Goal: Task Accomplishment & Management: Manage account settings

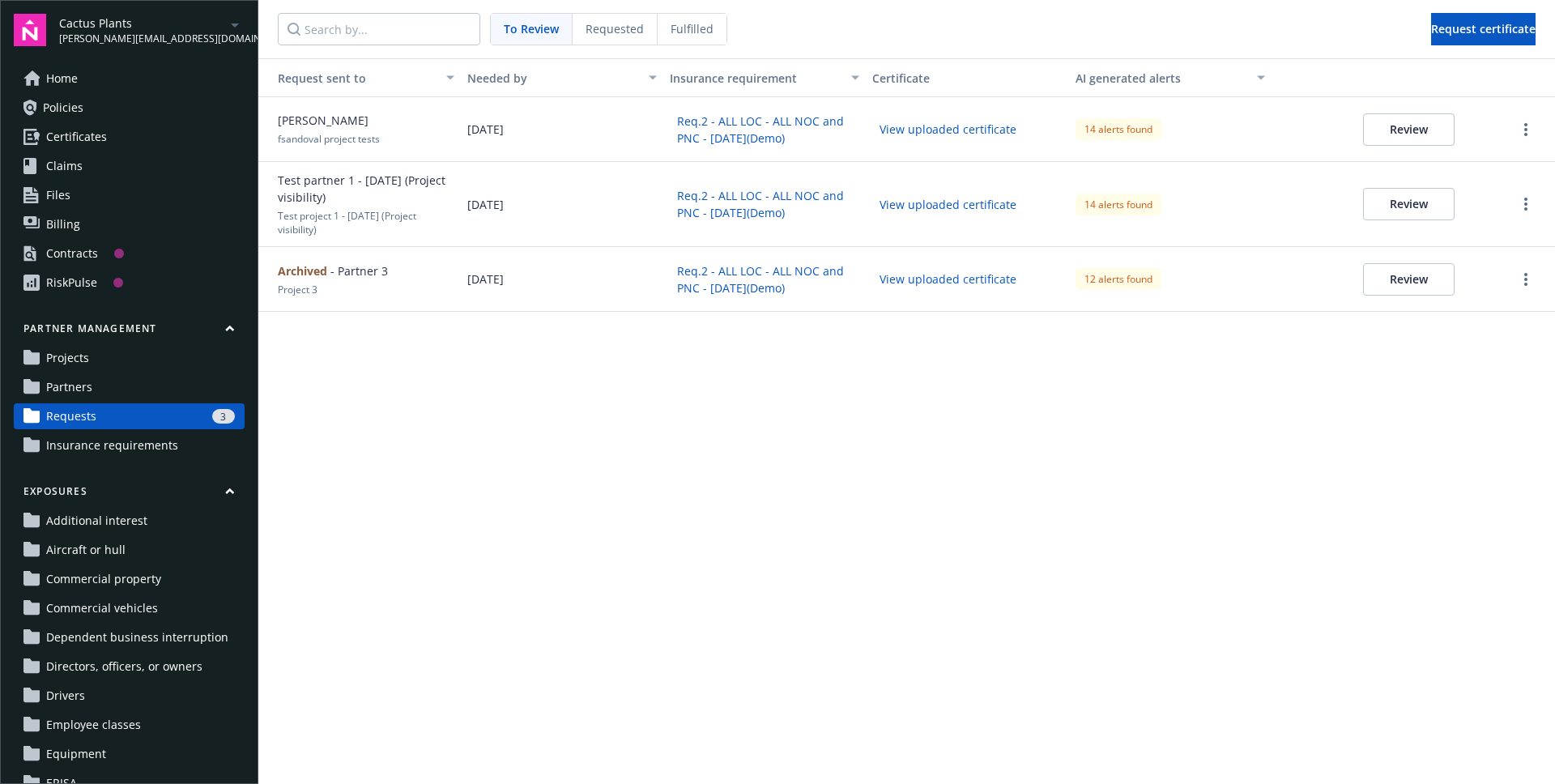
click at [387, 286] on div "Archived - Partner 3 Project 3" at bounding box center [359, 279] width 203 height 65
drag, startPoint x: 1416, startPoint y: 122, endPoint x: 1405, endPoint y: 125, distance: 11.4
click at [1416, 122] on button "Review" at bounding box center [1408, 129] width 91 height 32
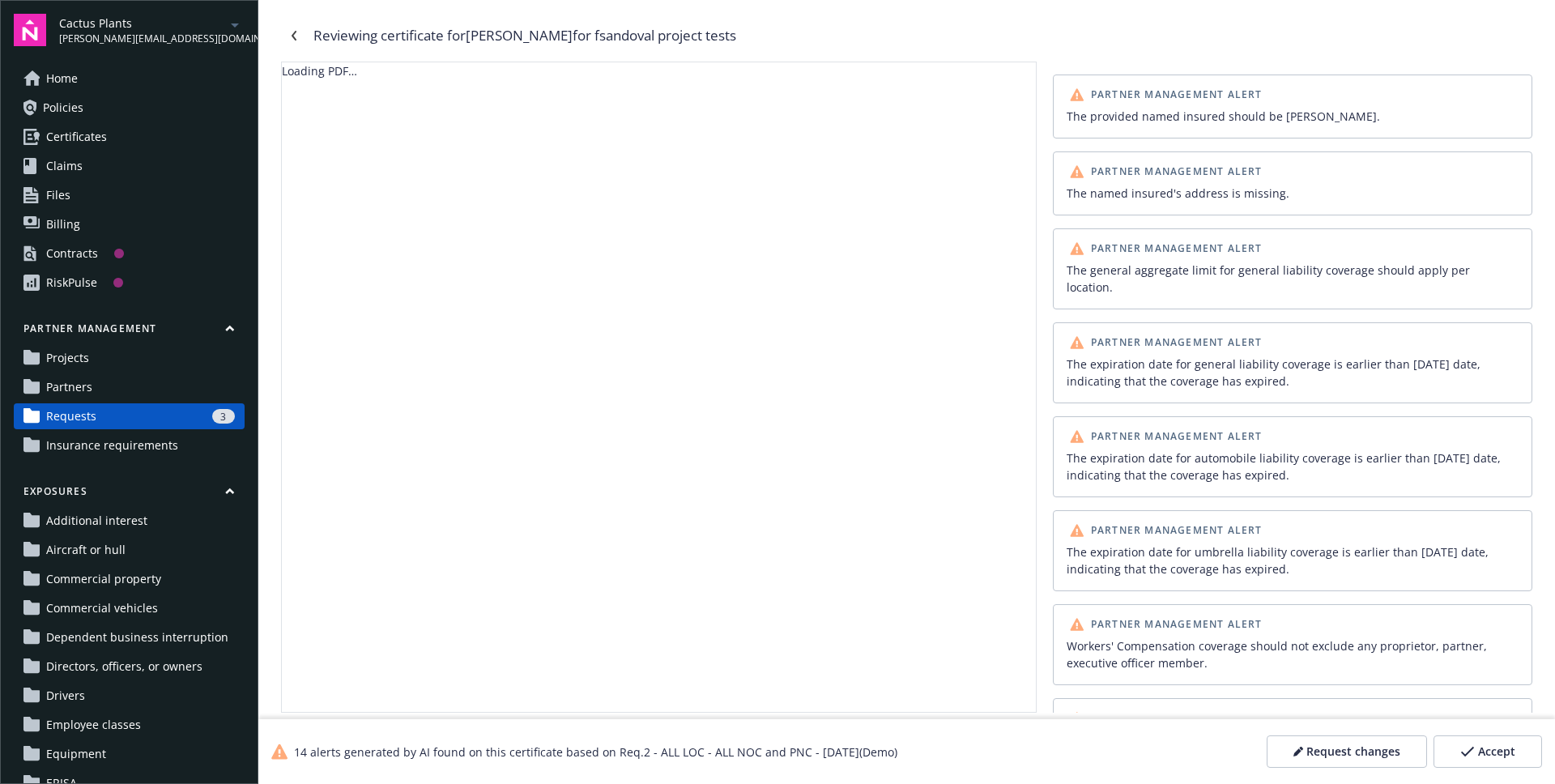
click at [1317, 745] on span "Request changes" at bounding box center [1353, 751] width 94 height 16
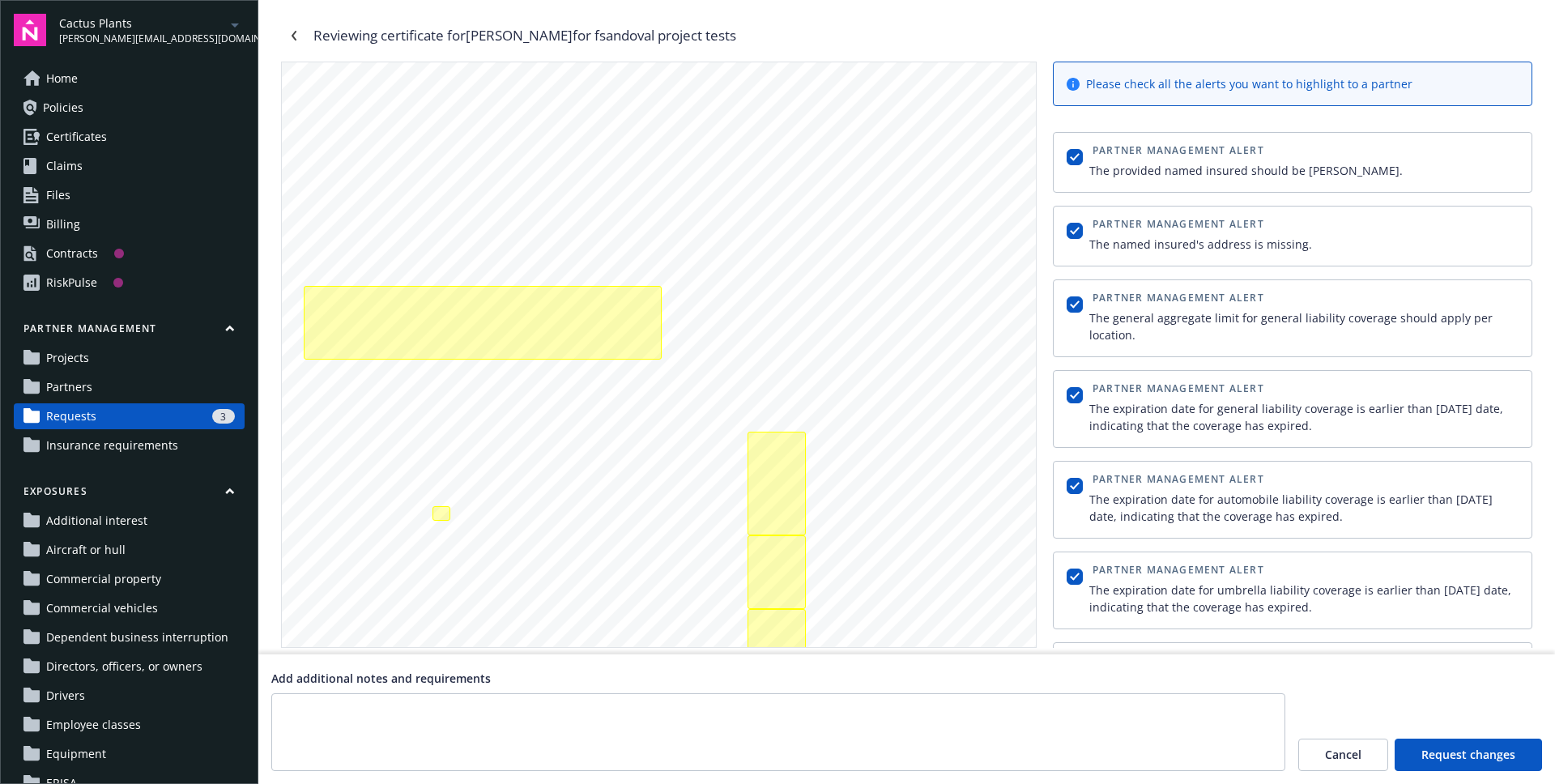
click at [1472, 756] on span "Request changes" at bounding box center [1468, 754] width 94 height 16
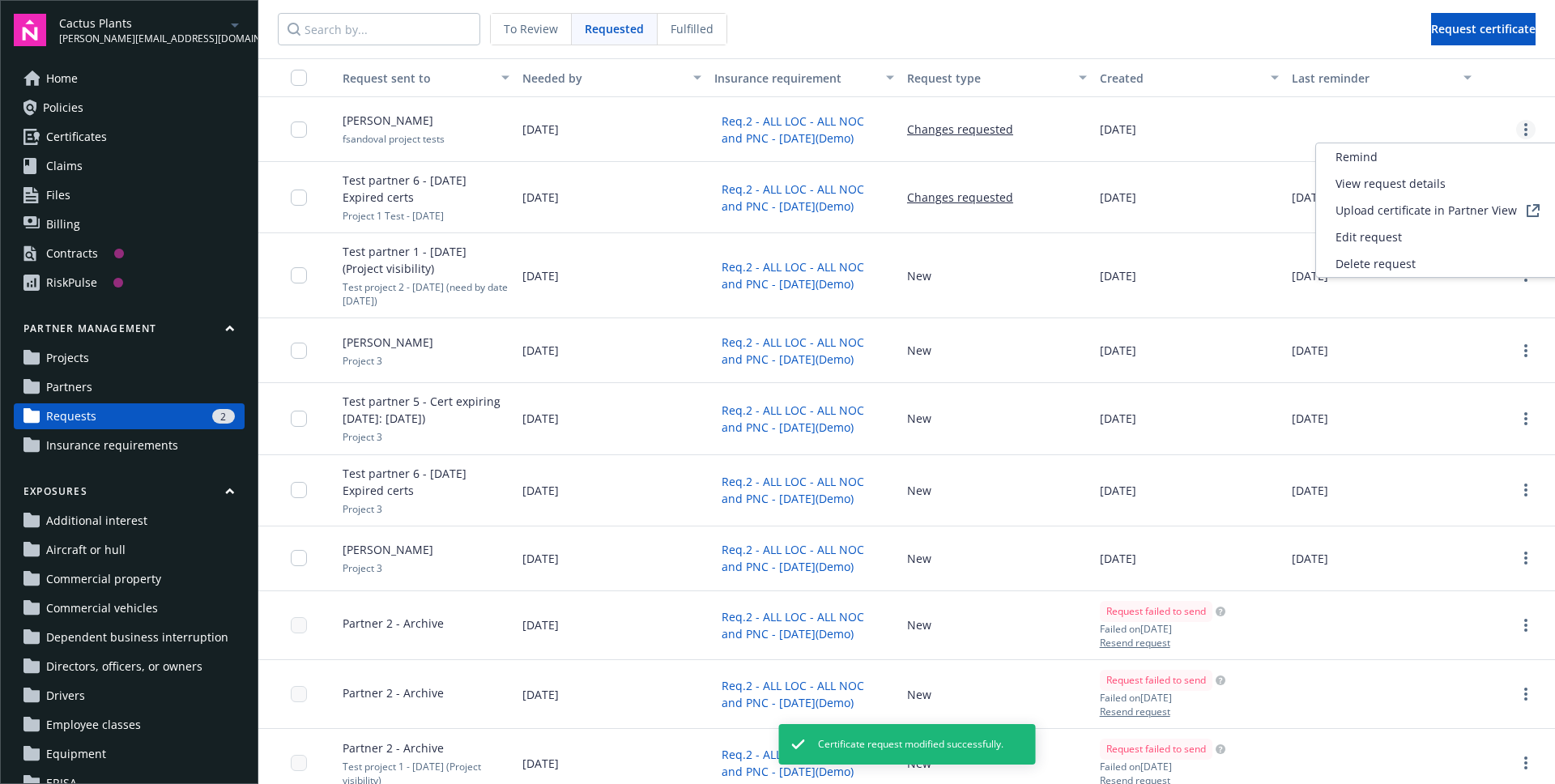
click at [1527, 130] on icon "more" at bounding box center [1526, 130] width 3 height 13
click at [1456, 207] on span "Upload certificate in Partner View" at bounding box center [1426, 210] width 182 height 17
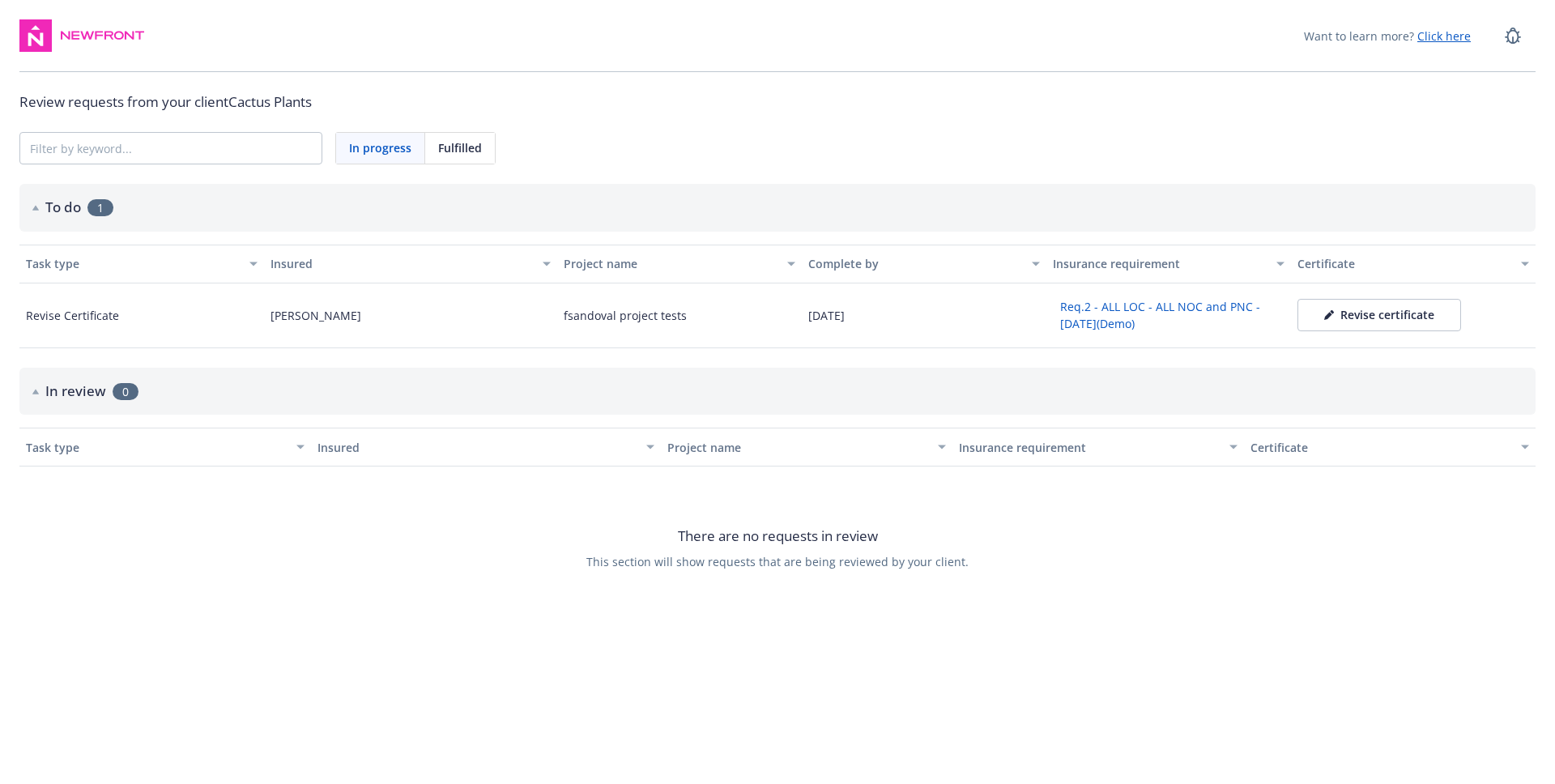
click at [1385, 322] on div "Revise certificate" at bounding box center [1379, 315] width 110 height 16
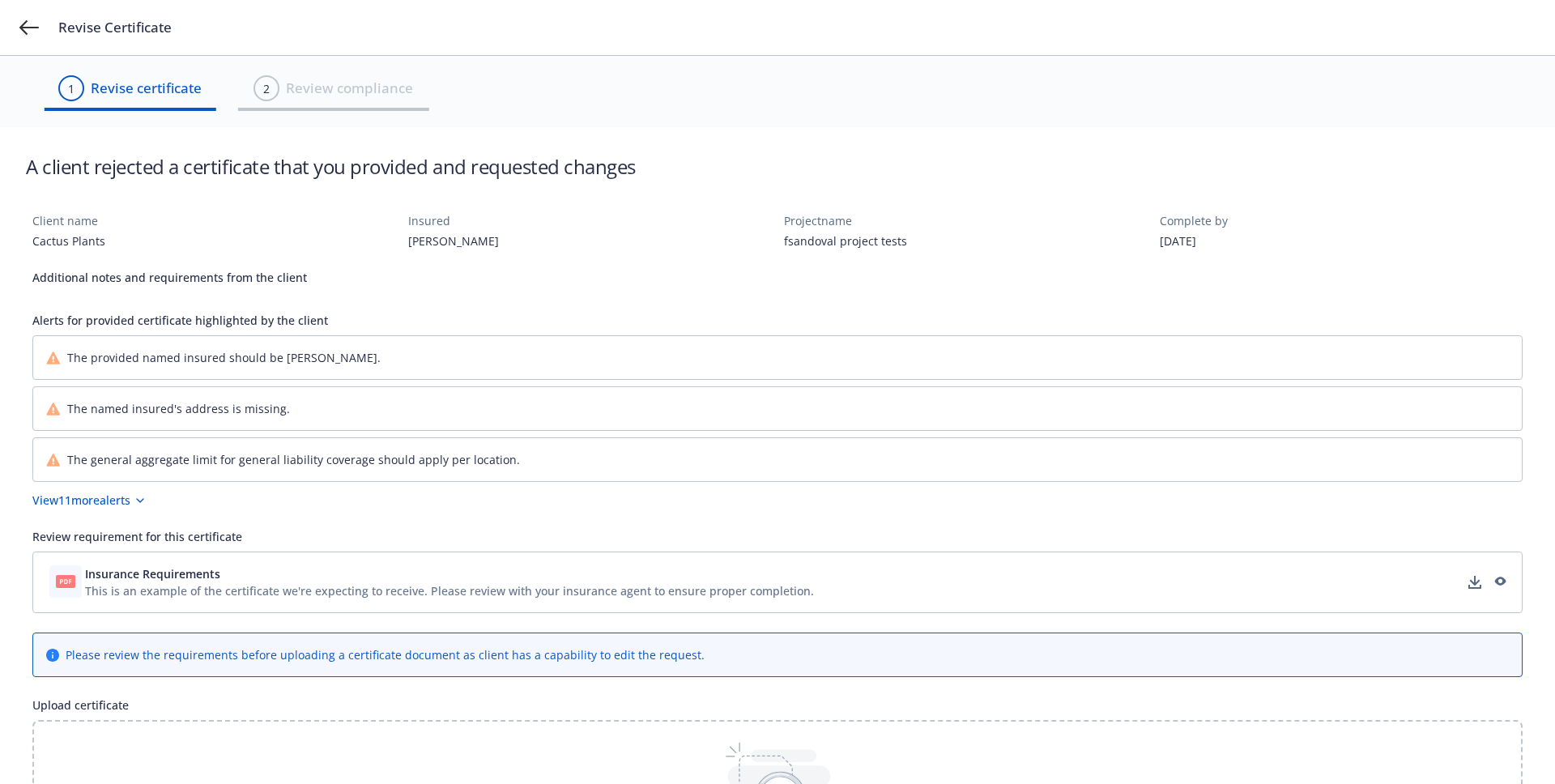
scroll to position [200, 0]
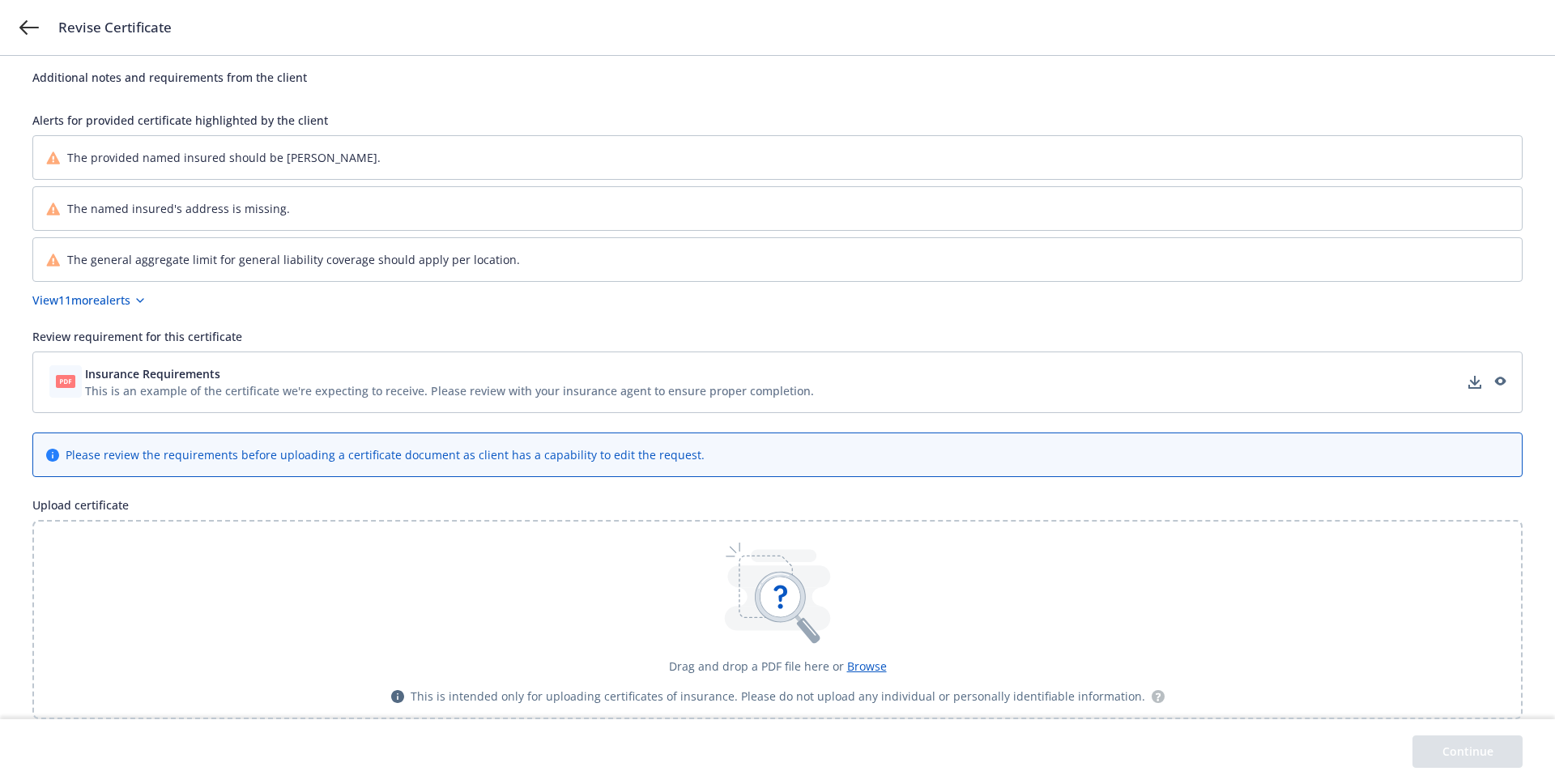
click at [814, 611] on icon at bounding box center [778, 618] width 106 height 24
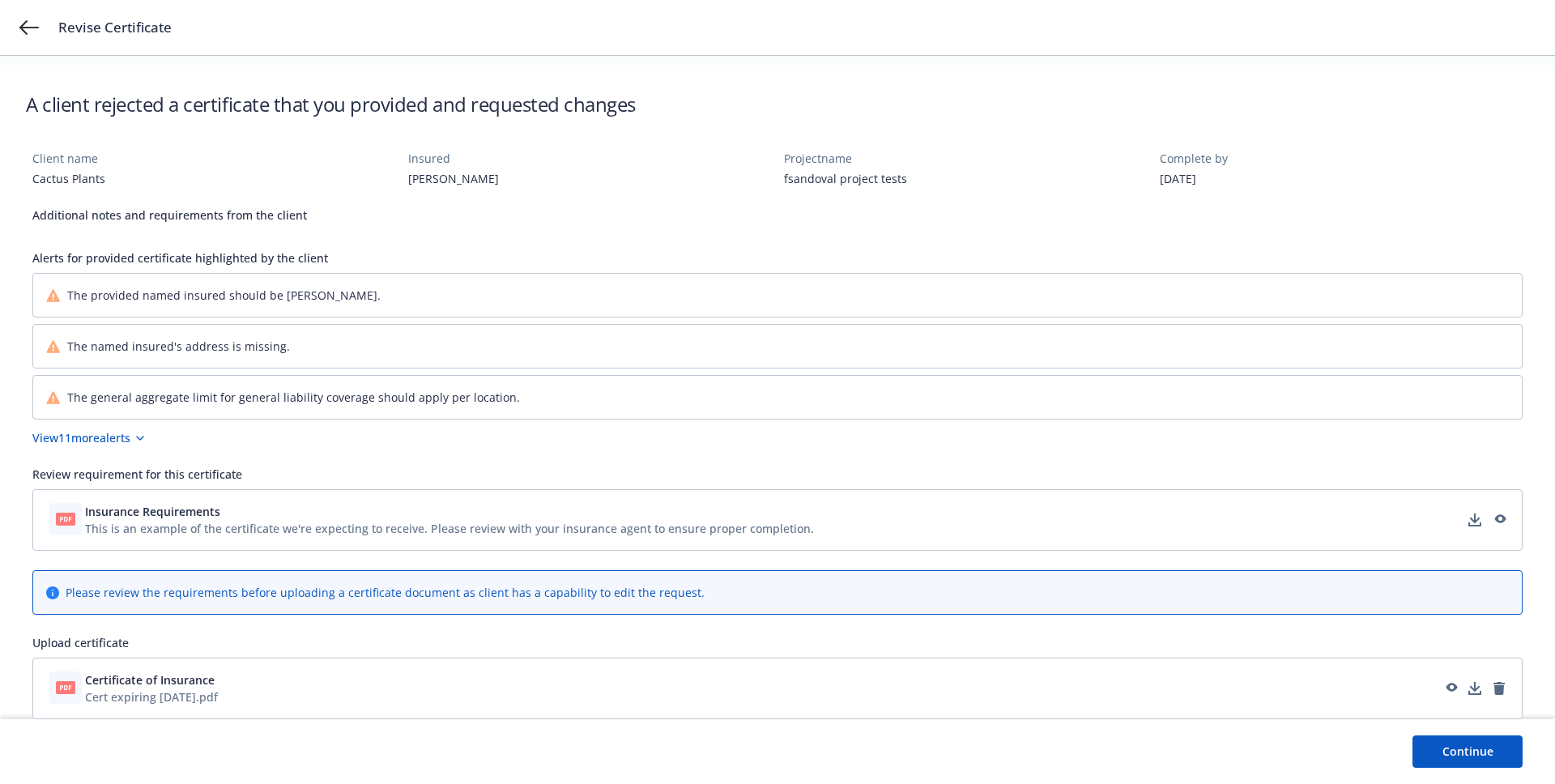
scroll to position [62, 0]
click at [1463, 746] on button "Continue" at bounding box center [1467, 751] width 110 height 32
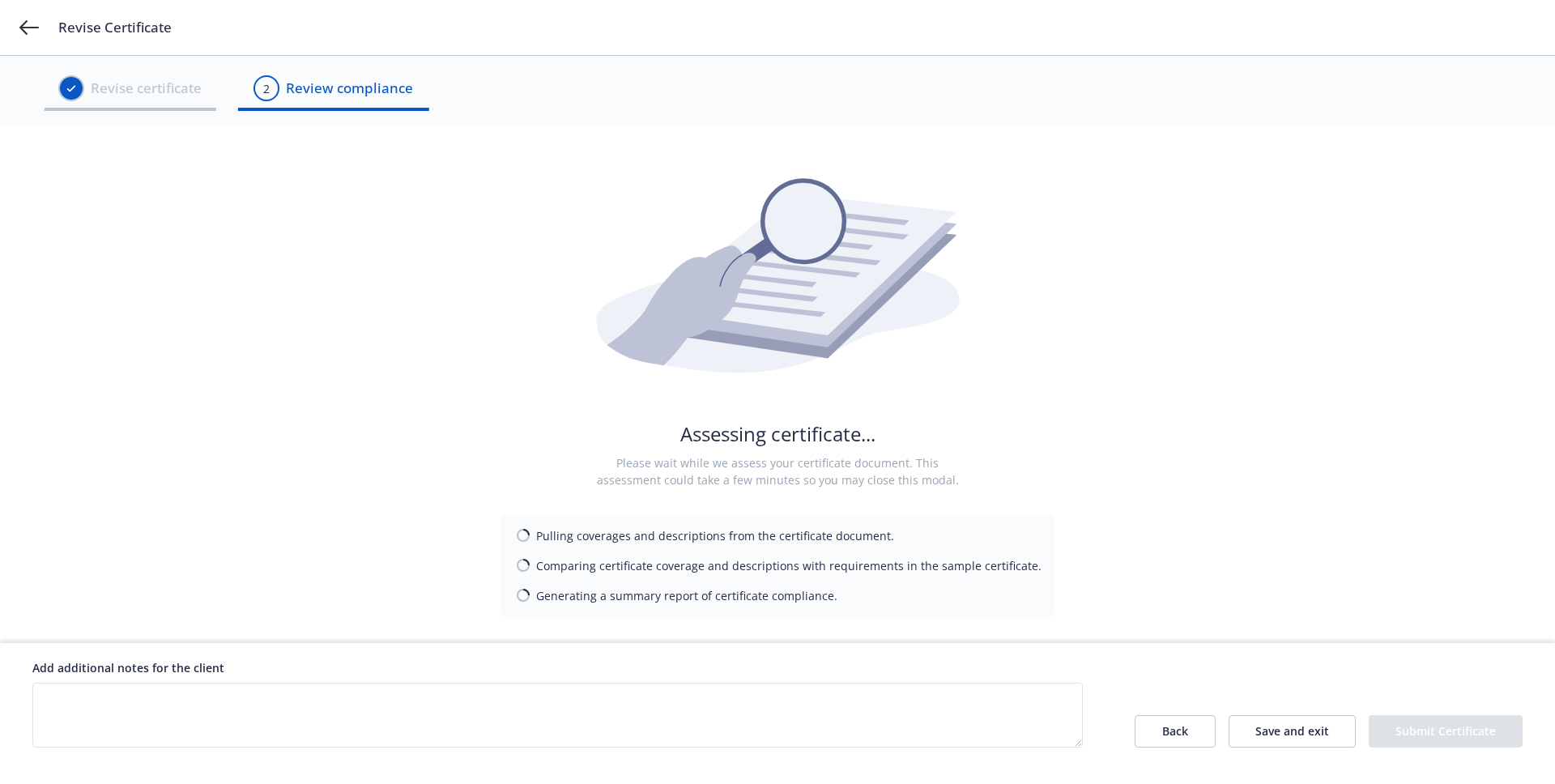
scroll to position [0, 0]
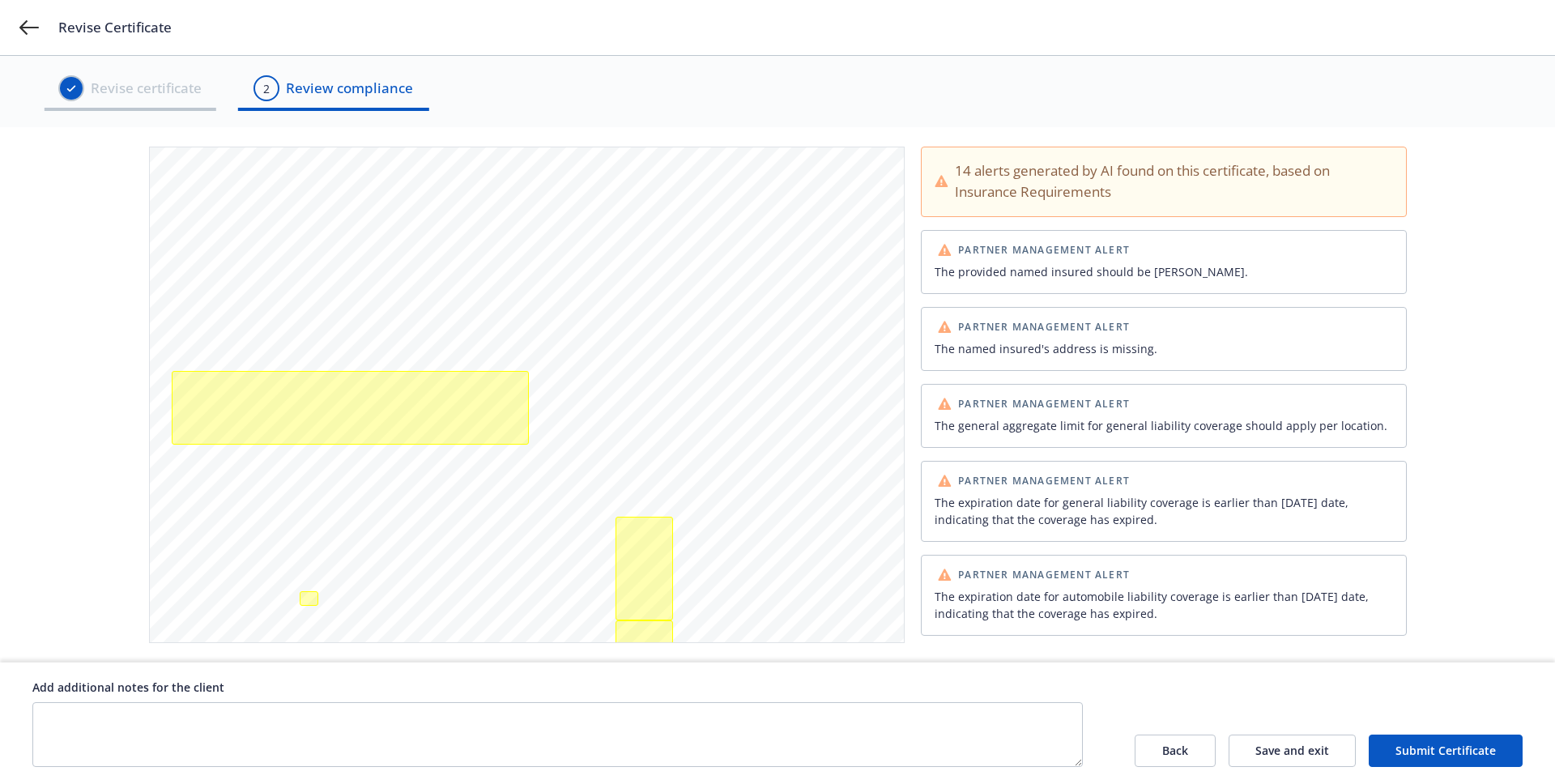
click at [1418, 747] on button "Submit Certificate" at bounding box center [1445, 751] width 154 height 32
